Goal: Find specific page/section: Find specific page/section

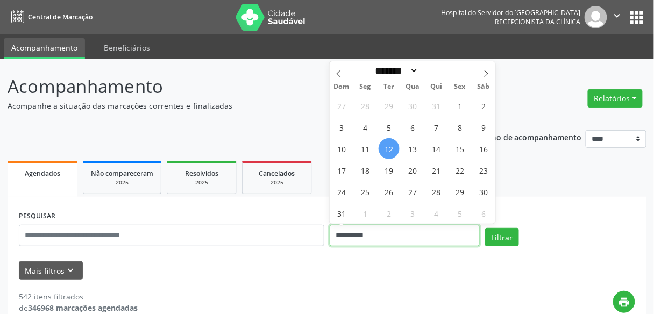
click at [359, 226] on input "**********" at bounding box center [405, 236] width 150 height 22
click at [391, 154] on span "12" at bounding box center [388, 148] width 21 height 21
type input "**********"
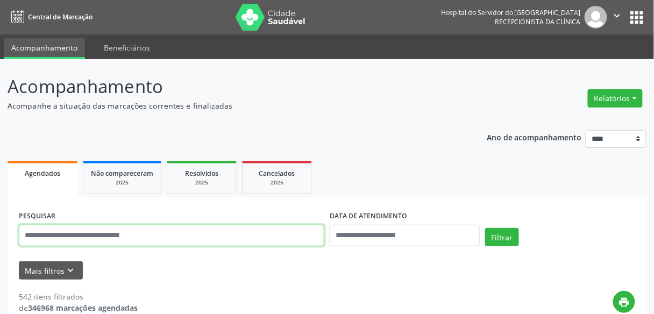
click at [241, 231] on input "text" at bounding box center [171, 236] width 305 height 22
click at [288, 238] on input "text" at bounding box center [171, 236] width 305 height 22
click at [485, 228] on button "Filtrar" at bounding box center [502, 237] width 34 height 18
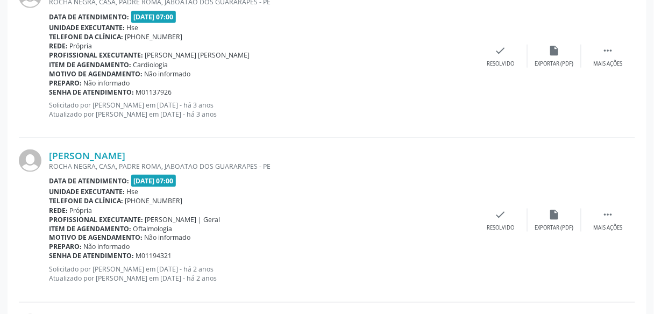
scroll to position [2516, 0]
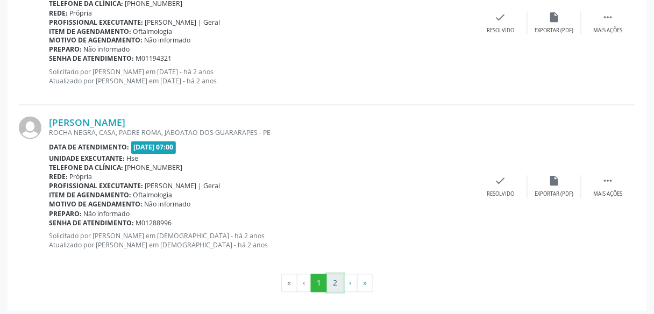
click at [337, 285] on button "2" at bounding box center [335, 283] width 17 height 18
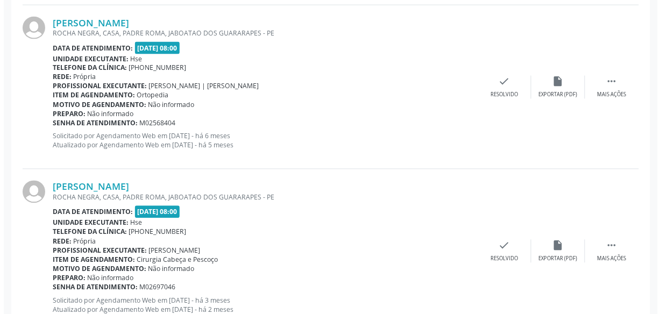
scroll to position [1463, 0]
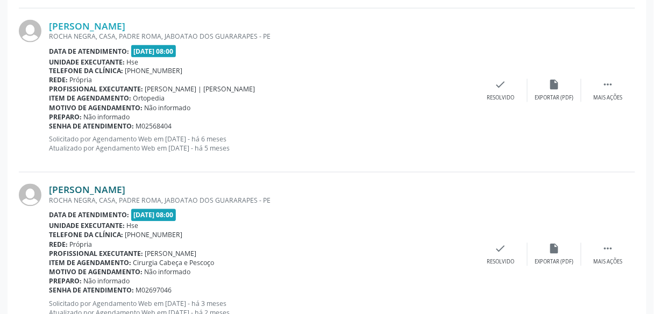
click at [125, 187] on link "[PERSON_NAME]" at bounding box center [87, 190] width 76 height 12
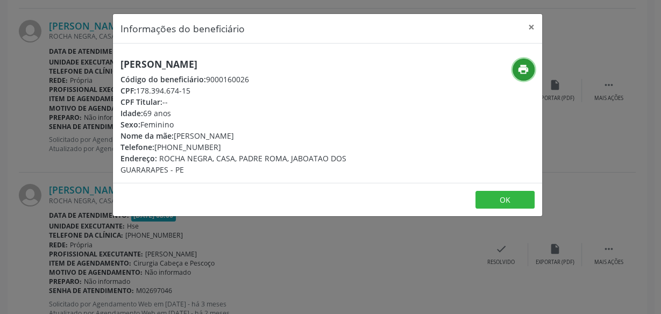
click at [521, 76] on button "print" at bounding box center [523, 70] width 22 height 22
click at [155, 69] on h5 "[PERSON_NAME]" at bounding box center [255, 64] width 271 height 11
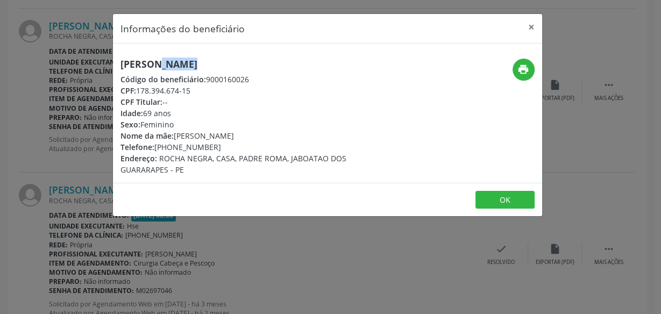
copy div "[PERSON_NAME]"
click at [119, 123] on div "[PERSON_NAME] Código do beneficiário: 9000160026 CPF: 178.394.674-15 CPF Titula…" at bounding box center [256, 117] width 286 height 117
click at [105, 124] on div "Informações do beneficiário × [PERSON_NAME] Código do beneficiário: 9000160026 …" at bounding box center [330, 157] width 661 height 314
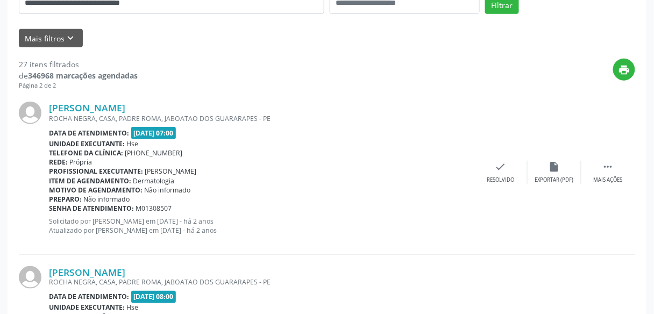
scroll to position [0, 0]
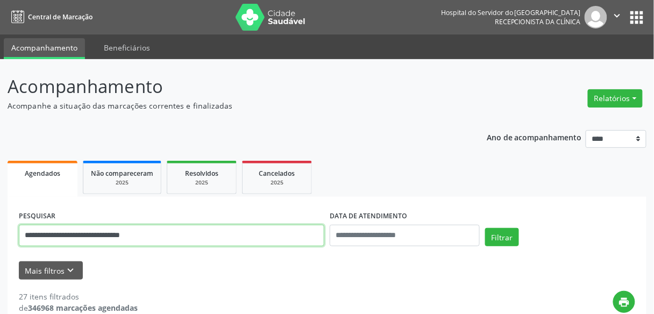
click at [152, 240] on input "**********" at bounding box center [171, 236] width 305 height 22
paste input "text"
click at [485, 228] on button "Filtrar" at bounding box center [502, 237] width 34 height 18
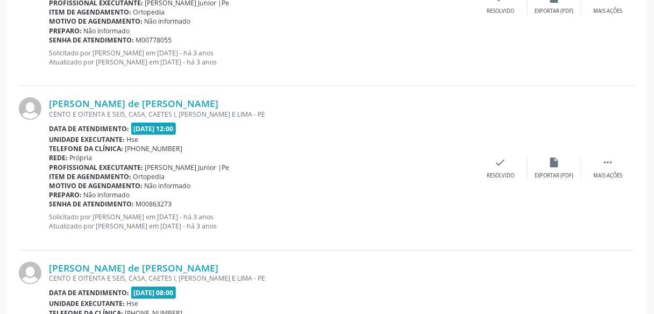
scroll to position [1338, 0]
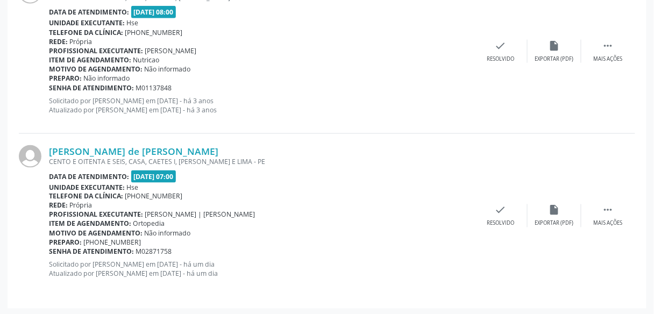
click at [175, 130] on div "[PERSON_NAME] de [PERSON_NAME] CENTO E OITENTA E SEIS, CASA, CAETES I, [PERSON_…" at bounding box center [327, 52] width 616 height 164
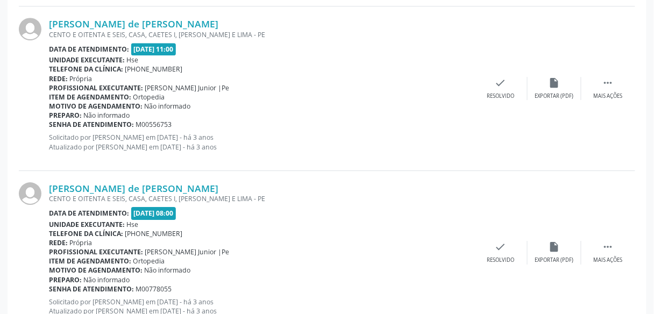
scroll to position [801, 0]
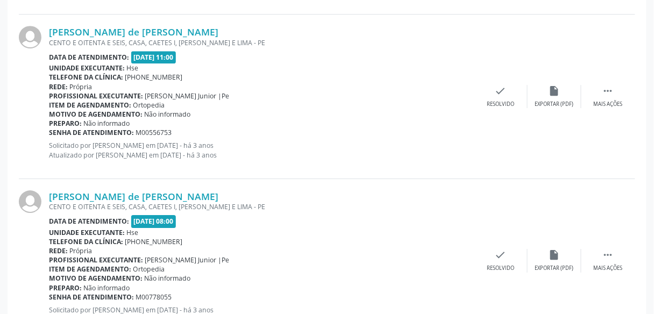
click at [78, 219] on b "Data de atendimento:" at bounding box center [89, 221] width 80 height 9
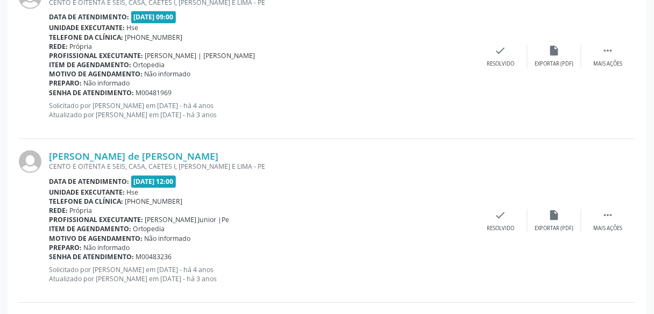
scroll to position [498, 0]
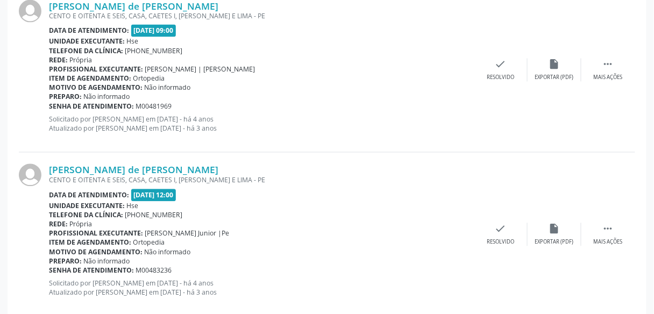
click at [96, 125] on p "Solicitado por [PERSON_NAME] em [DATE] - há 4 anos Atualizado por [PERSON_NAME]…" at bounding box center [261, 124] width 425 height 18
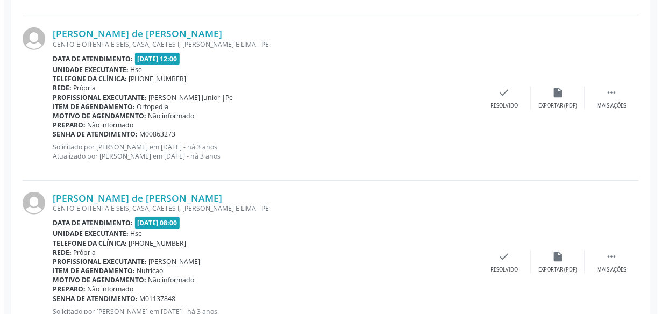
scroll to position [1338, 0]
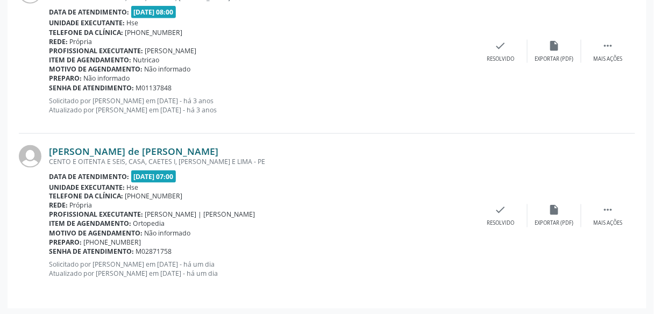
click at [101, 151] on link "[PERSON_NAME] de [PERSON_NAME]" at bounding box center [133, 151] width 169 height 12
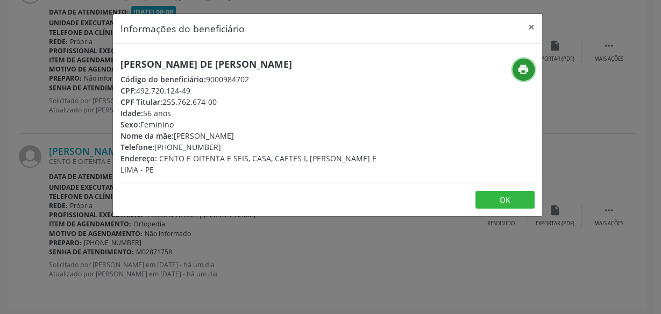
click at [523, 62] on button "print" at bounding box center [523, 70] width 22 height 22
click at [113, 110] on div "[PERSON_NAME] de [PERSON_NAME] Código do beneficiário: 9000984702 CPF: 492.720.…" at bounding box center [256, 117] width 286 height 117
click at [86, 132] on div "Informações do beneficiário × [PERSON_NAME] de [PERSON_NAME] Código do benefici…" at bounding box center [330, 157] width 661 height 314
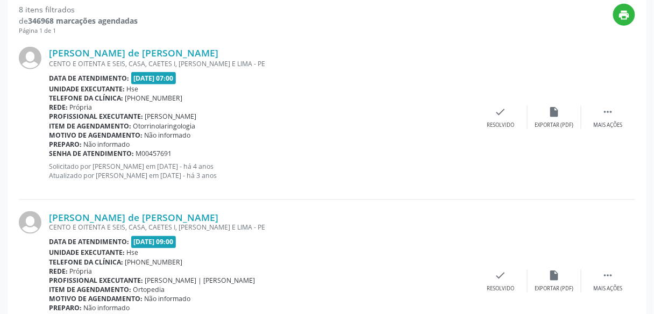
scroll to position [0, 0]
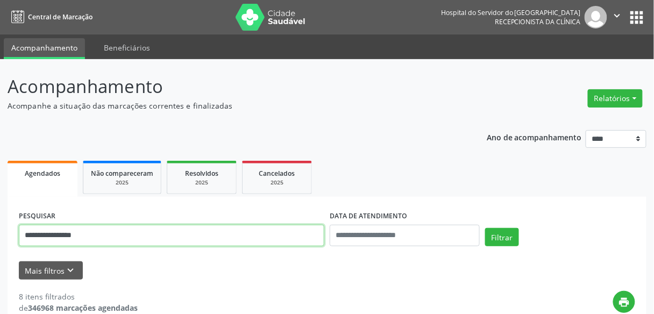
click at [112, 237] on input "**********" at bounding box center [171, 236] width 305 height 22
paste input "**********"
click at [485, 228] on button "Filtrar" at bounding box center [502, 237] width 34 height 18
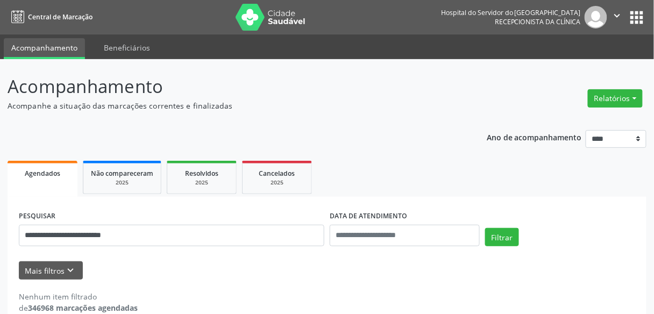
scroll to position [18, 0]
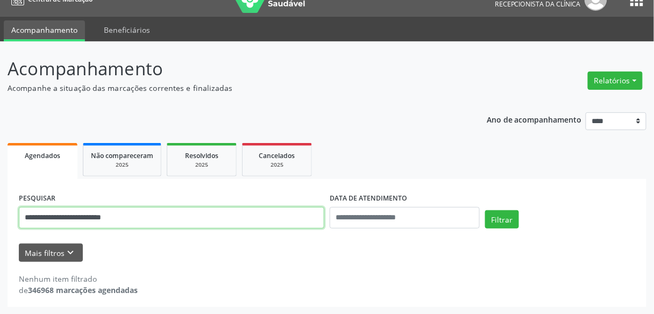
click at [59, 213] on input "**********" at bounding box center [171, 218] width 305 height 22
click at [485, 210] on button "Filtrar" at bounding box center [502, 219] width 34 height 18
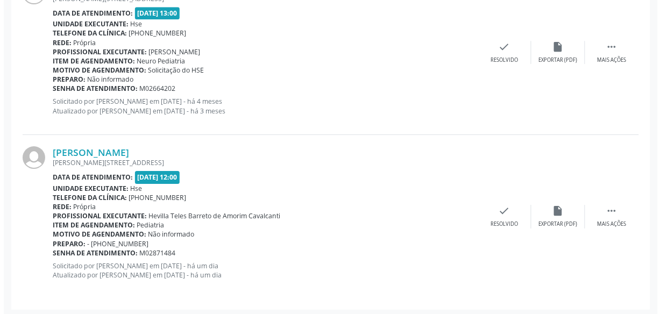
scroll to position [846, 0]
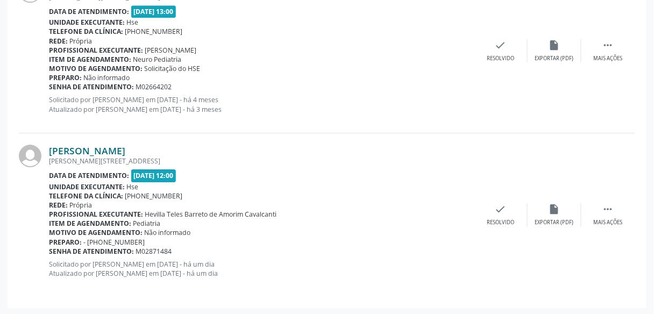
drag, startPoint x: 170, startPoint y: 142, endPoint x: 166, endPoint y: 147, distance: 6.6
click at [166, 147] on div "[PERSON_NAME] [PERSON_NAME][STREET_ADDRESS] Data de atendimento: [DATE] 12:00 U…" at bounding box center [327, 214] width 616 height 163
click at [125, 147] on link "[PERSON_NAME]" at bounding box center [87, 151] width 76 height 12
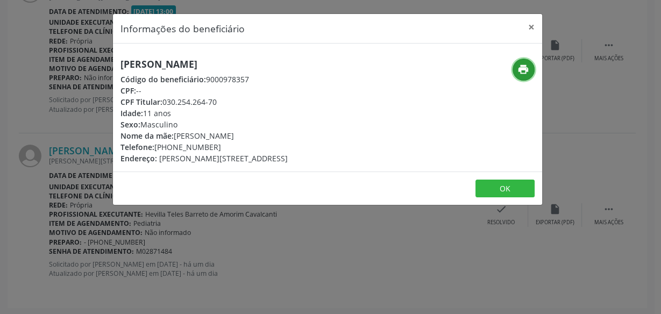
click at [516, 61] on button "print" at bounding box center [523, 70] width 22 height 22
click at [62, 122] on div "Informações do beneficiário × [PERSON_NAME] Código do beneficiário: 9000978357 …" at bounding box center [330, 157] width 661 height 314
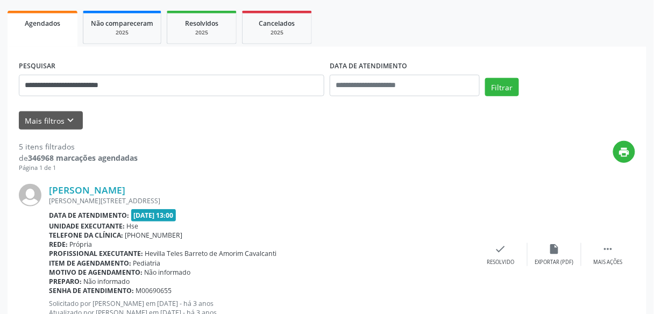
scroll to position [0, 0]
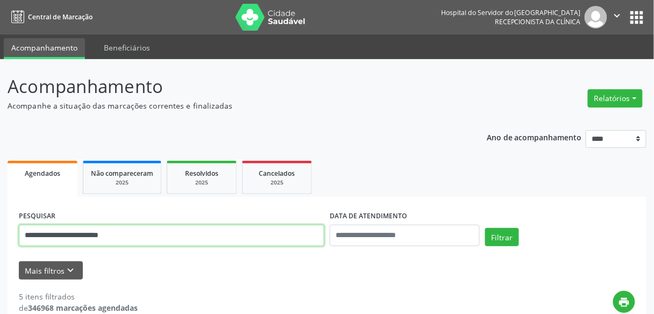
click at [167, 235] on input "**********" at bounding box center [171, 236] width 305 height 22
type input "**********"
click at [485, 228] on button "Filtrar" at bounding box center [502, 237] width 34 height 18
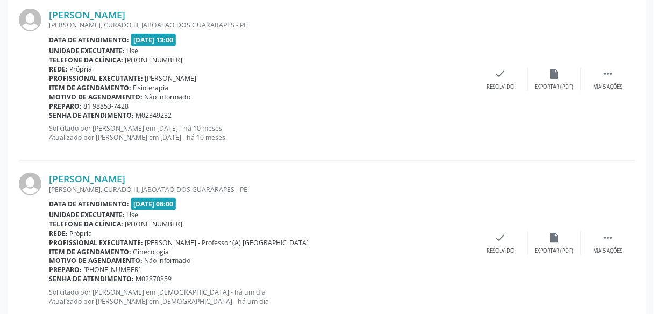
scroll to position [2322, 0]
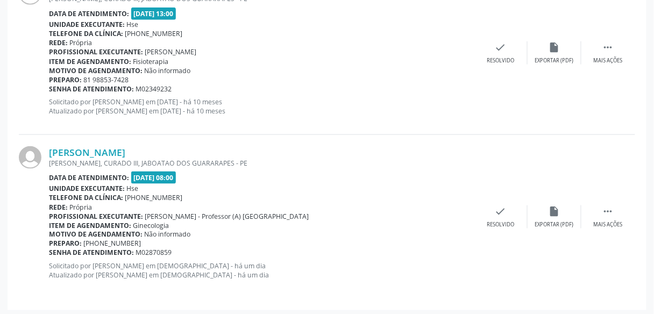
click at [136, 159] on div "[PERSON_NAME], CURADO III, JABOATAO DOS GUARARAPES - PE" at bounding box center [261, 163] width 425 height 9
click at [125, 153] on link "[PERSON_NAME]" at bounding box center [87, 152] width 76 height 12
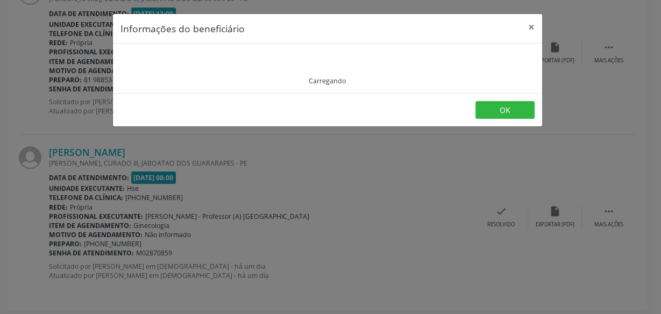
click at [530, 61] on div "Carregando" at bounding box center [327, 68] width 414 height 34
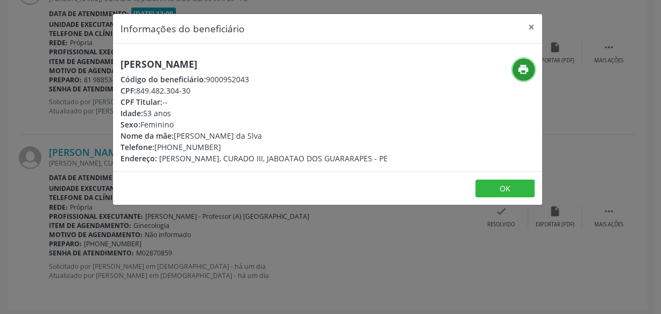
click at [530, 61] on button "print" at bounding box center [523, 70] width 22 height 22
click at [155, 65] on h5 "[PERSON_NAME]" at bounding box center [253, 64] width 267 height 11
copy div "[PERSON_NAME]"
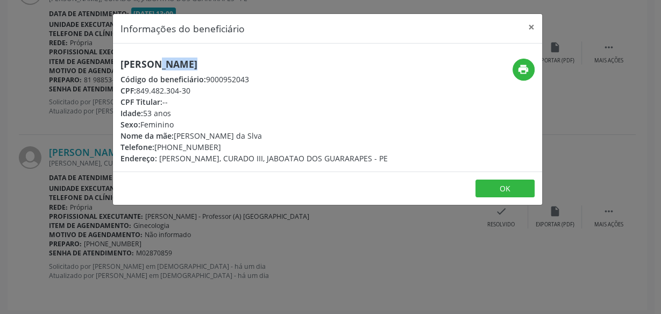
click at [63, 63] on div "Informações do beneficiário × [PERSON_NAME] Código do beneficiário: 9000952043 …" at bounding box center [330, 157] width 661 height 314
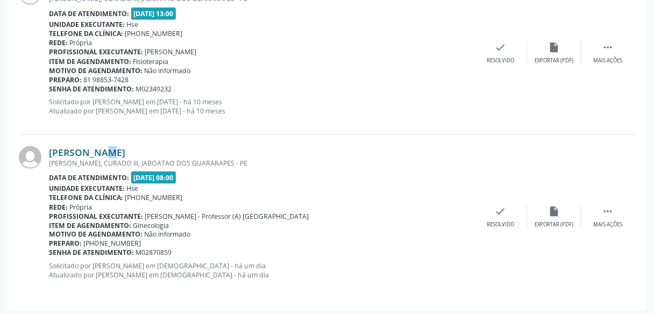
drag, startPoint x: 77, startPoint y: 131, endPoint x: 80, endPoint y: 142, distance: 11.5
click at [80, 142] on div "[PERSON_NAME] [PERSON_NAME], CURADO III, JABOATAO DOS GUARARAPES - PE Data de a…" at bounding box center [327, 216] width 616 height 163
click at [80, 146] on link "[PERSON_NAME]" at bounding box center [87, 152] width 76 height 12
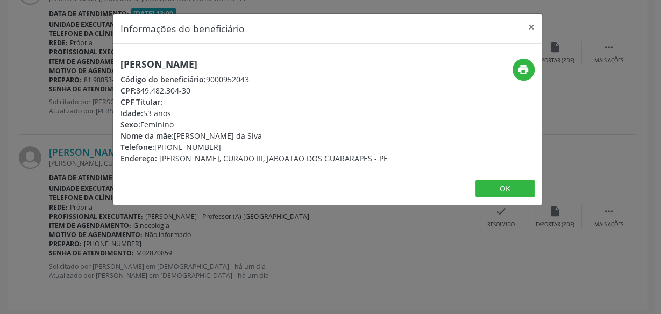
click at [514, 81] on div "print" at bounding box center [469, 111] width 143 height 105
click at [517, 78] on div "print" at bounding box center [470, 70] width 128 height 22
click at [522, 74] on icon "print" at bounding box center [523, 69] width 12 height 12
click at [0, 97] on div "Informações do beneficiário × [PERSON_NAME] Código do beneficiário: 9000952043 …" at bounding box center [330, 157] width 661 height 314
